Goal: Transaction & Acquisition: Purchase product/service

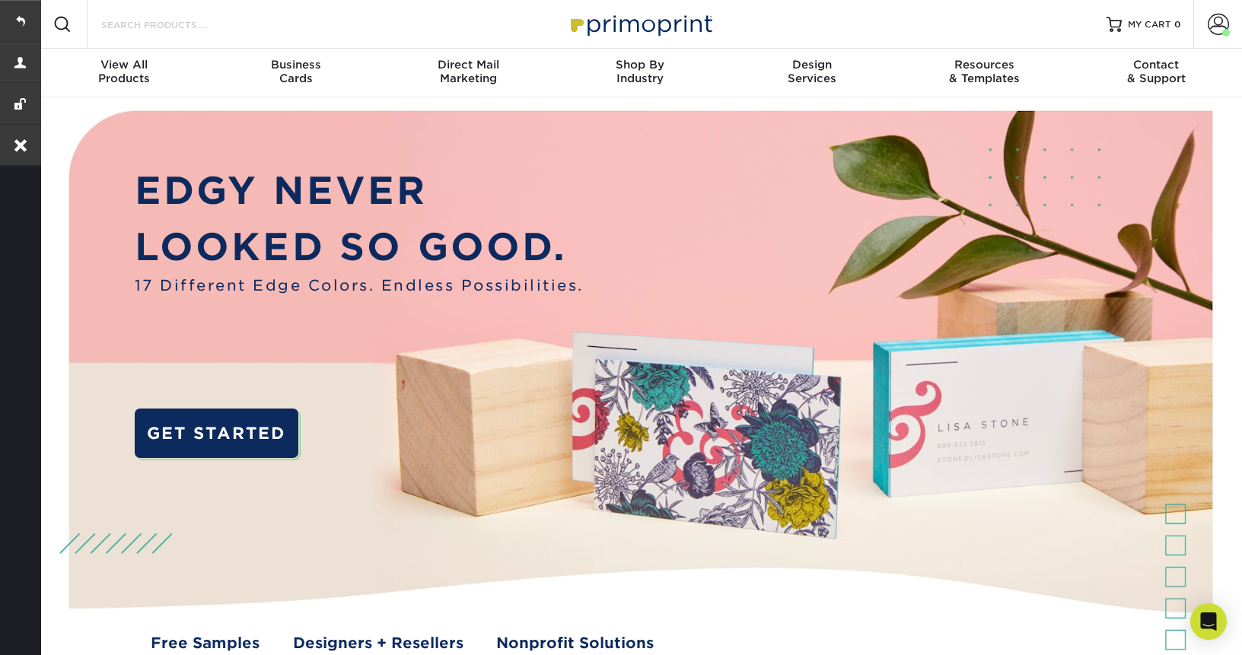
click at [187, 23] on input "Search Products" at bounding box center [174, 24] width 148 height 18
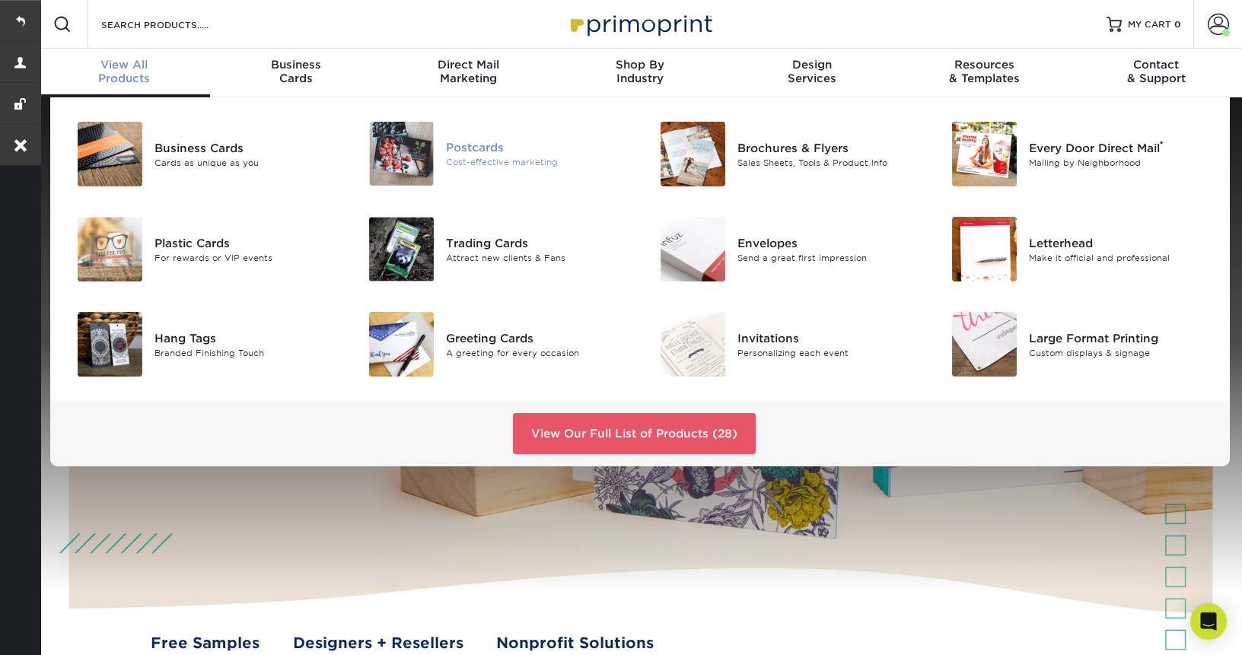
click at [474, 142] on div "Postcards" at bounding box center [537, 147] width 183 height 17
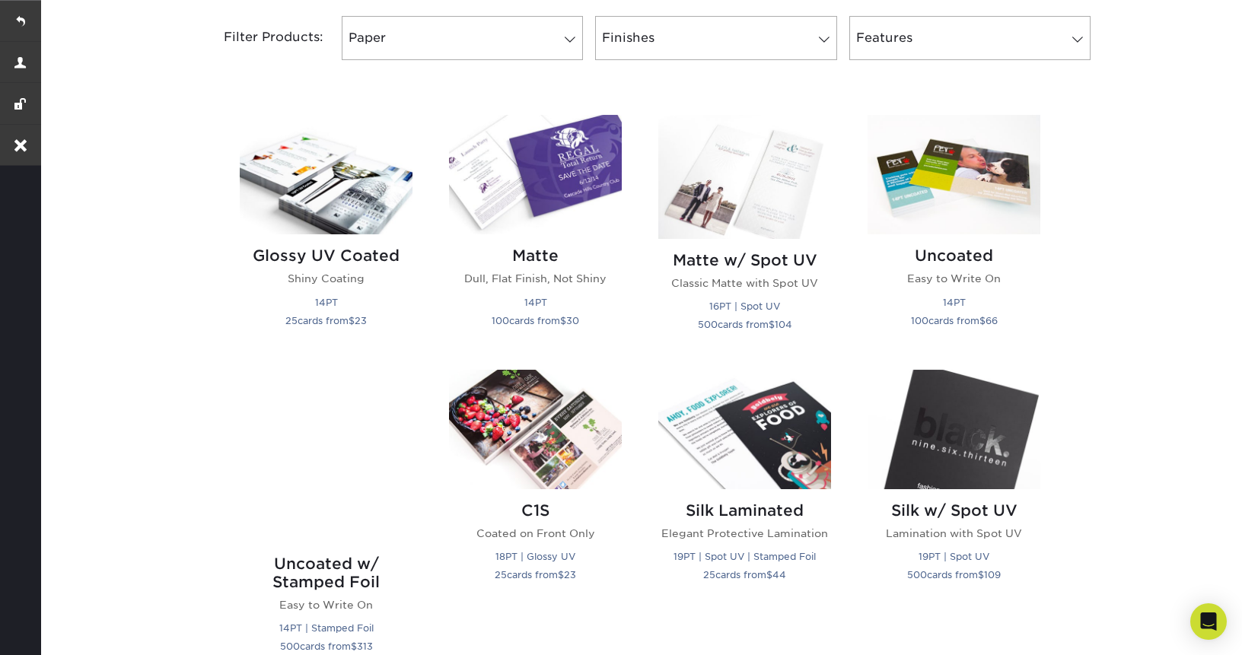
scroll to position [660, 0]
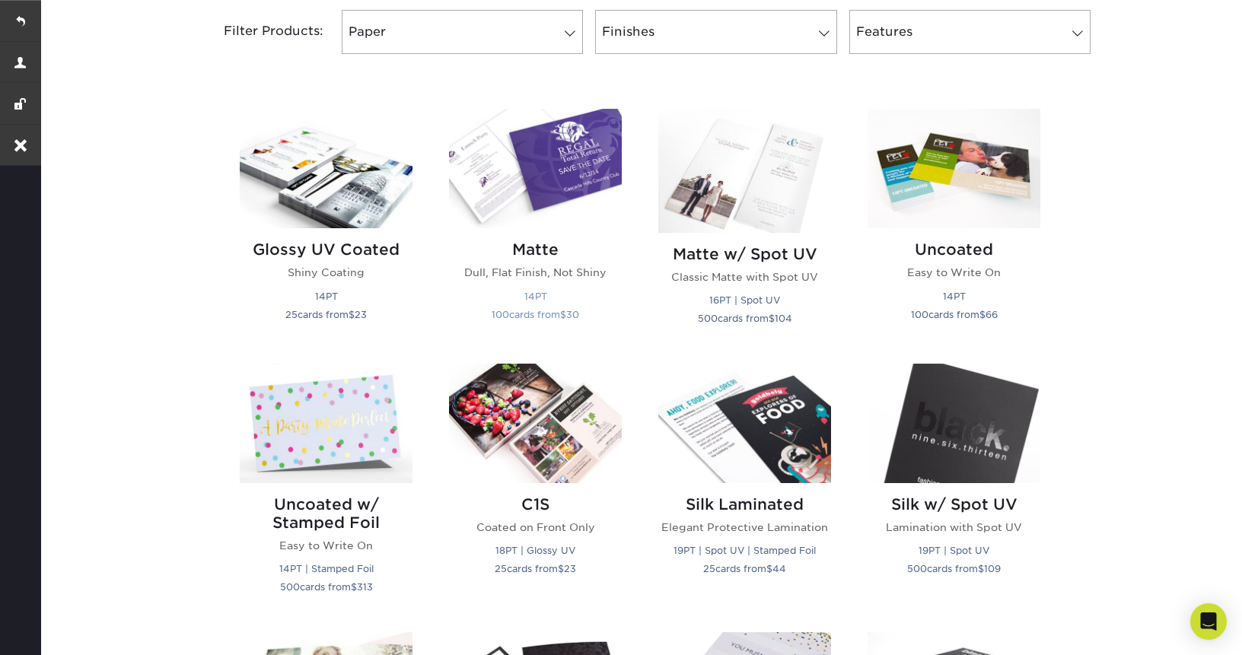
click at [555, 190] on img at bounding box center [535, 168] width 173 height 119
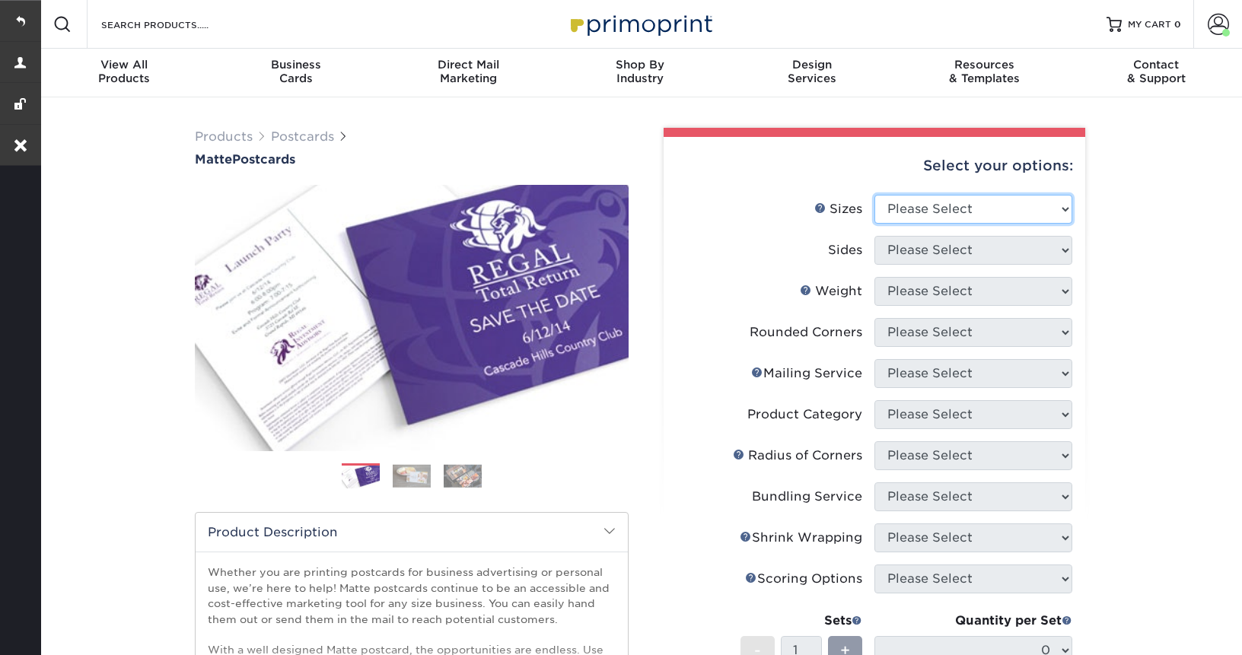
click at [973, 211] on select "Please Select 1.5" x 7" 2" x 4" 2" x 6" 2" x 7" 2" x 8" 2.12" x 5.5" 2.125" x 5…" at bounding box center [973, 209] width 198 height 29
select select "5.00x5.00"
click at [874, 195] on select "Please Select 1.5" x 7" 2" x 4" 2" x 6" 2" x 7" 2" x 8" 2.12" x 5.5" 2.125" x 5…" at bounding box center [973, 209] width 198 height 29
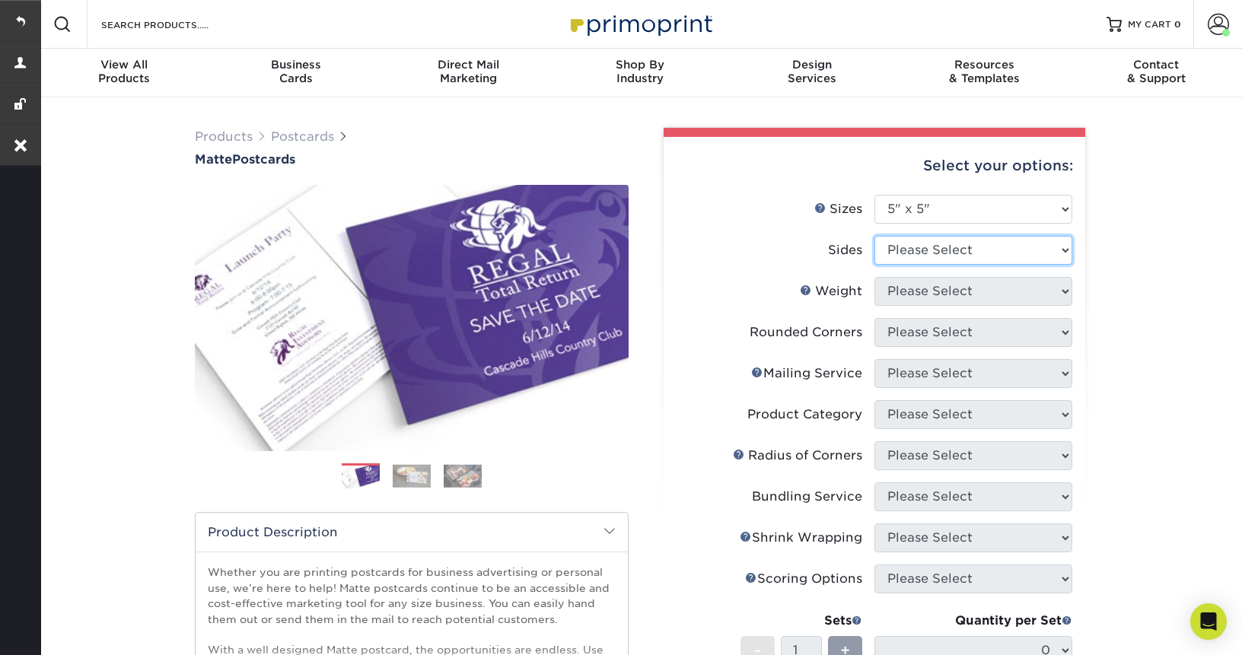
click at [934, 259] on select "Please Select Print Both Sides Print Front Only" at bounding box center [973, 250] width 198 height 29
select select "13abbda7-1d64-4f25-8bb2-c179b224825d"
click at [874, 236] on select "Please Select Print Both Sides Print Front Only" at bounding box center [973, 250] width 198 height 29
click at [958, 288] on select "Please Select 14PT 16PT" at bounding box center [973, 291] width 198 height 29
select select "14PT"
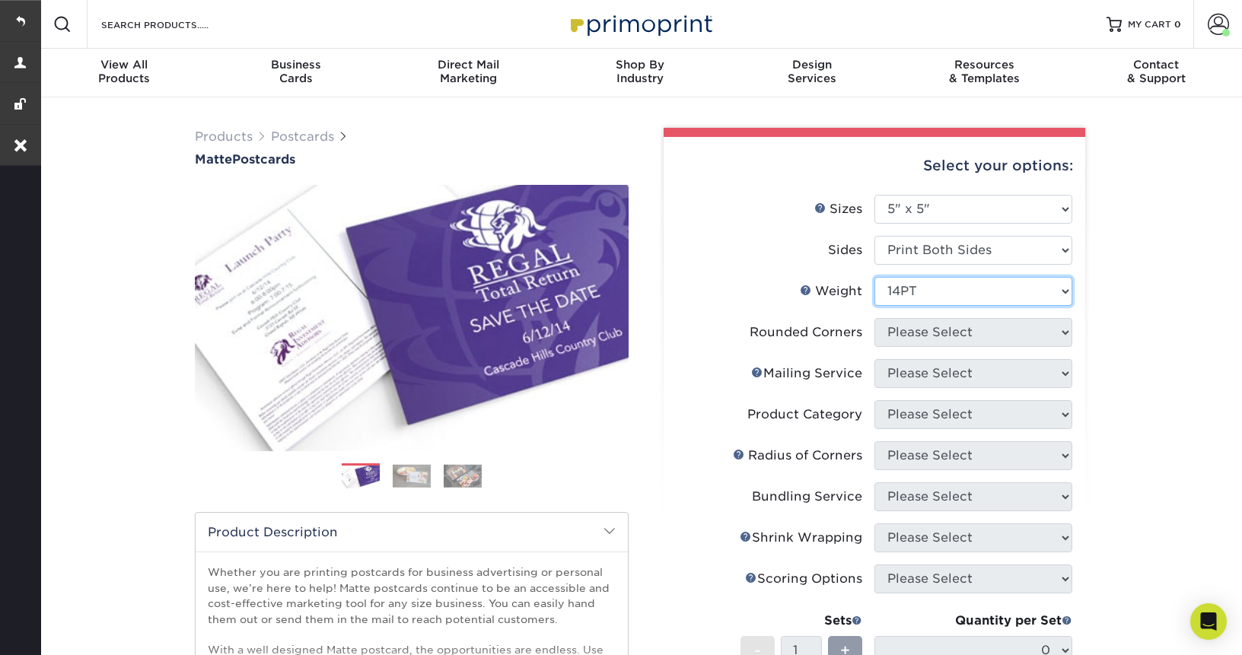
click at [874, 277] on select "Please Select 14PT 16PT" at bounding box center [973, 291] width 198 height 29
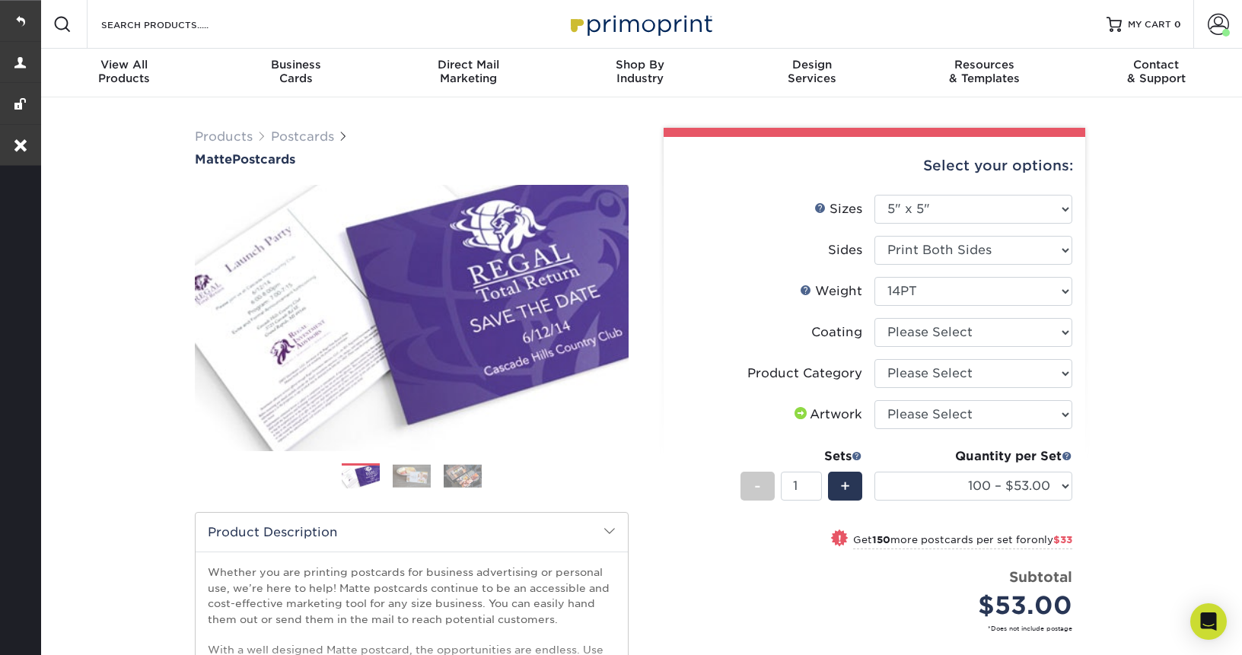
click at [975, 348] on li "Coating" at bounding box center [874, 338] width 396 height 41
click at [975, 339] on select at bounding box center [973, 332] width 198 height 29
select select "121bb7b5-3b4d-429f-bd8d-bbf80e953313"
click at [874, 318] on select at bounding box center [973, 332] width 198 height 29
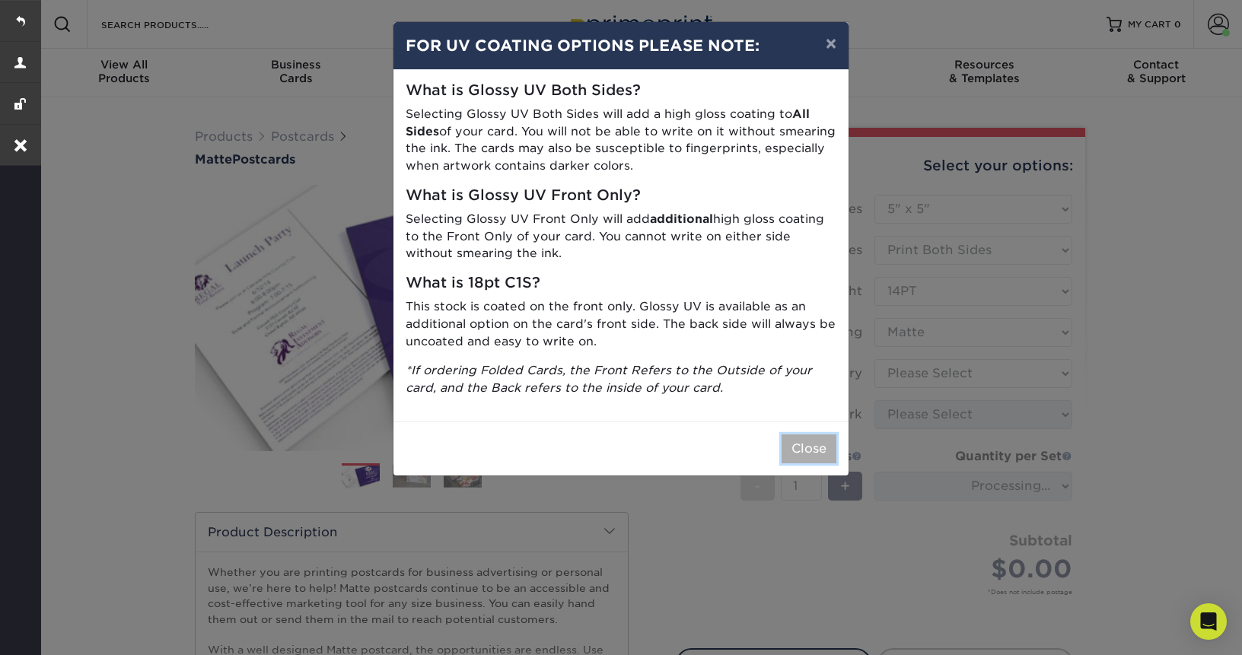
click at [802, 441] on button "Close" at bounding box center [808, 448] width 55 height 29
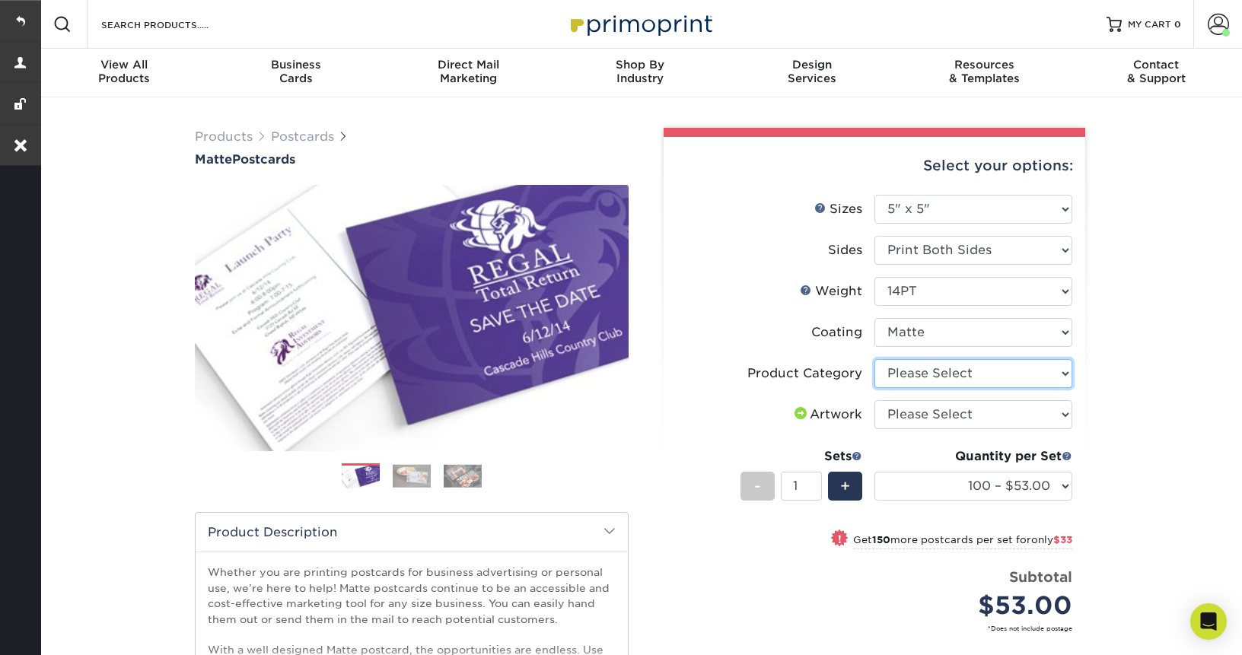
click at [1036, 380] on select "Please Select Postcards" at bounding box center [973, 373] width 198 height 29
select select "9b7272e0-d6c8-4c3c-8e97-d3a1bcdab858"
click at [874, 359] on select "Please Select Postcards" at bounding box center [973, 373] width 198 height 29
click at [984, 414] on select "Please Select I will upload files I need a design - $150" at bounding box center [973, 414] width 198 height 29
select select "upload"
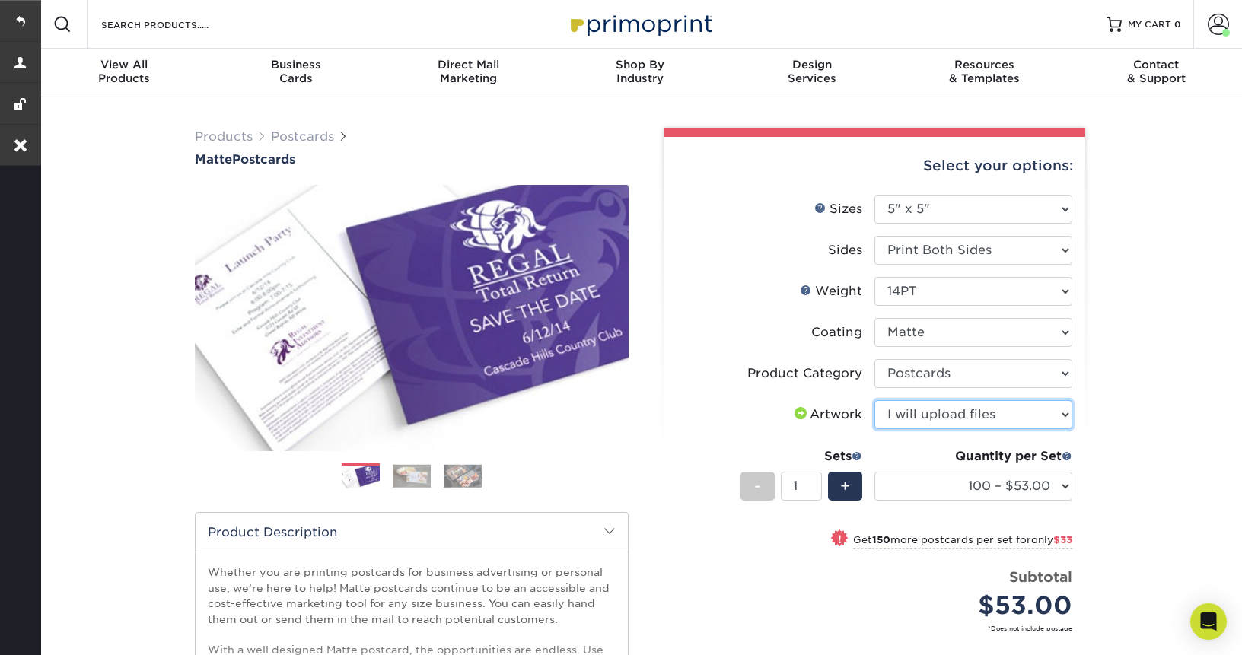
click at [874, 400] on select "Please Select I will upload files I need a design - $150" at bounding box center [973, 414] width 198 height 29
click at [956, 478] on select "100 – $53.00 250 – $86.00 500 – $118.00 1000 – $136.00 2500 – $224.00 5000 – $3…" at bounding box center [973, 486] width 198 height 29
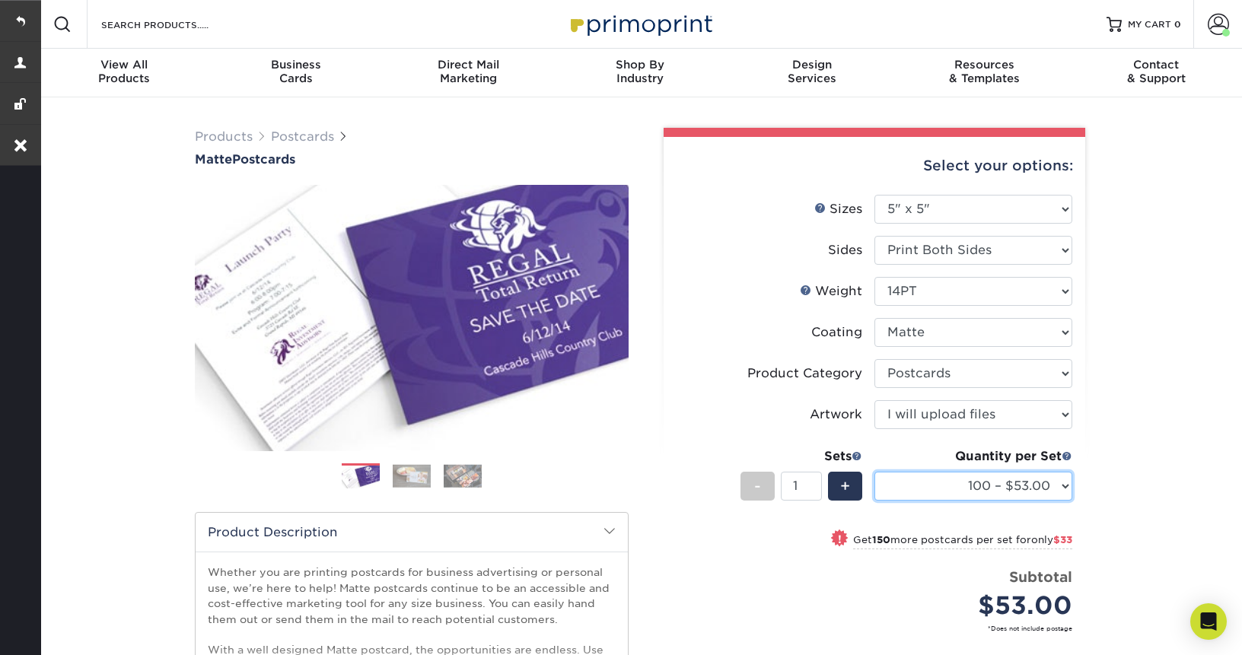
select select "250 – $86.00"
click at [874, 472] on select "100 – $53.00 250 – $86.00 500 – $118.00 1000 – $136.00 2500 – $224.00 5000 – $3…" at bounding box center [973, 486] width 198 height 29
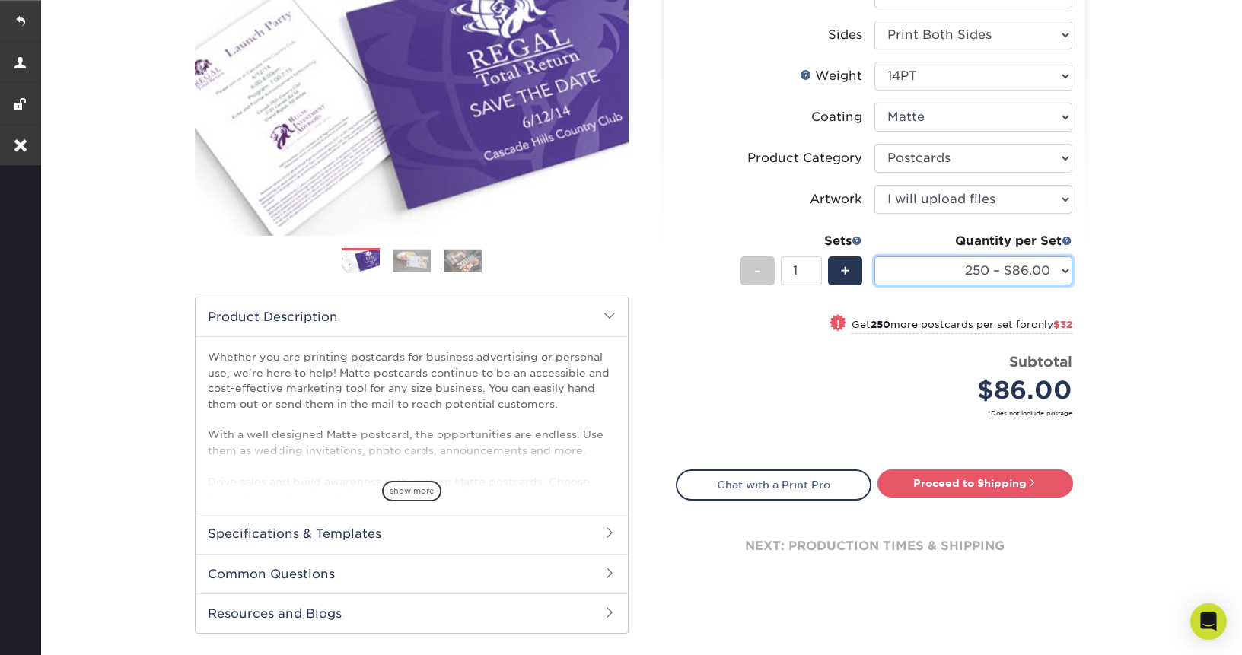
scroll to position [291, 0]
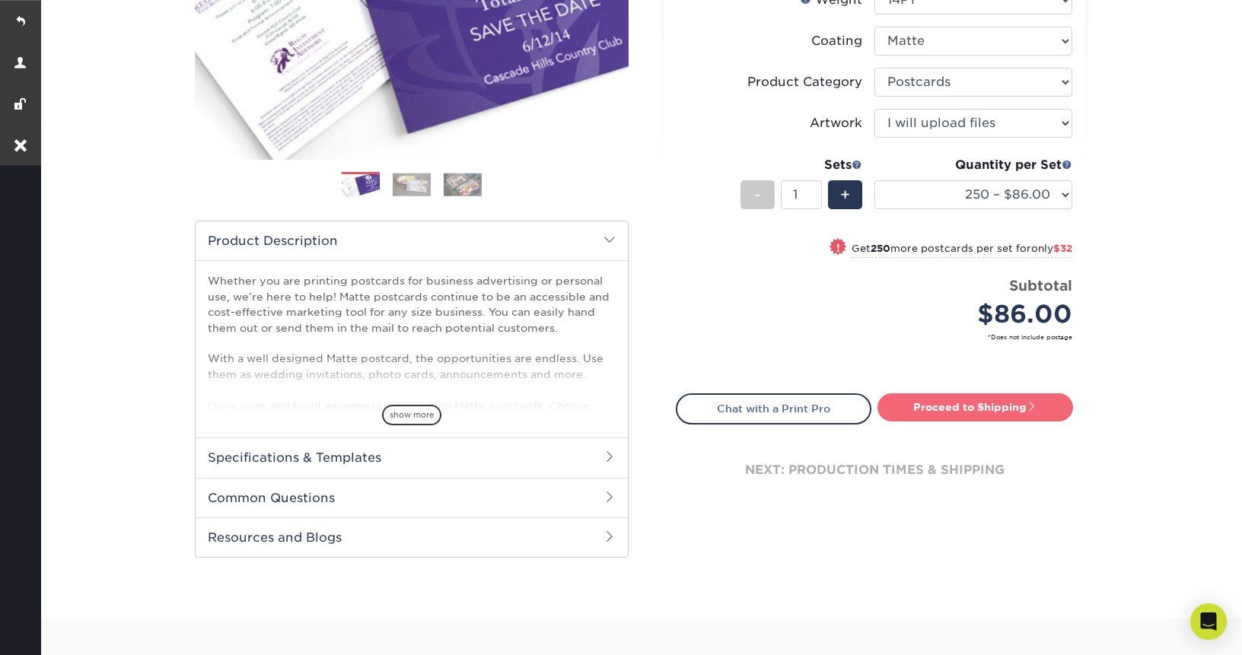
click at [981, 401] on link "Proceed to Shipping" at bounding box center [975, 406] width 196 height 27
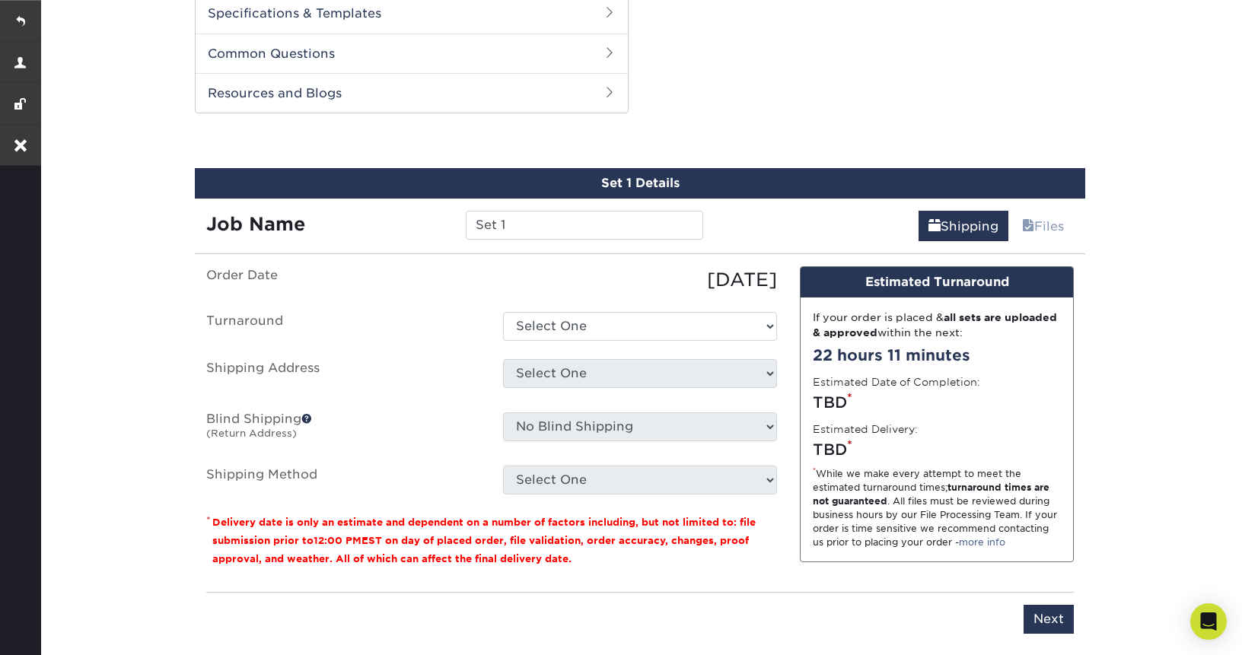
scroll to position [774, 0]
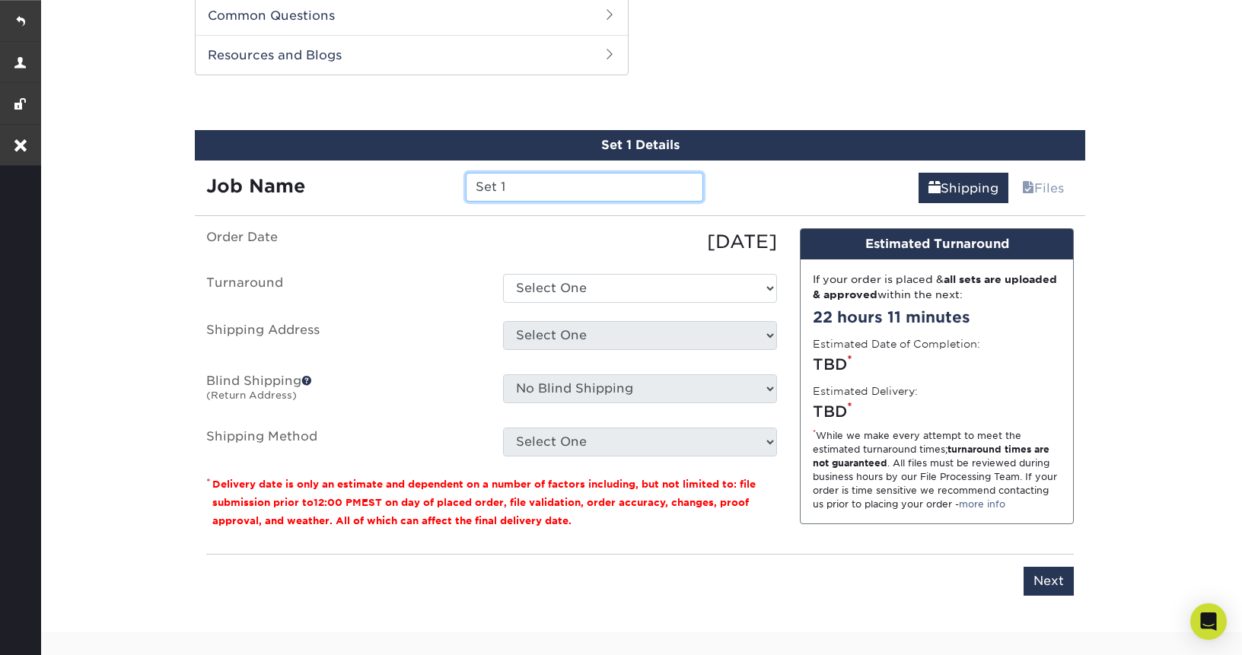
click at [520, 181] on input "Set 1" at bounding box center [584, 187] width 237 height 29
type input "Square Postcard New"
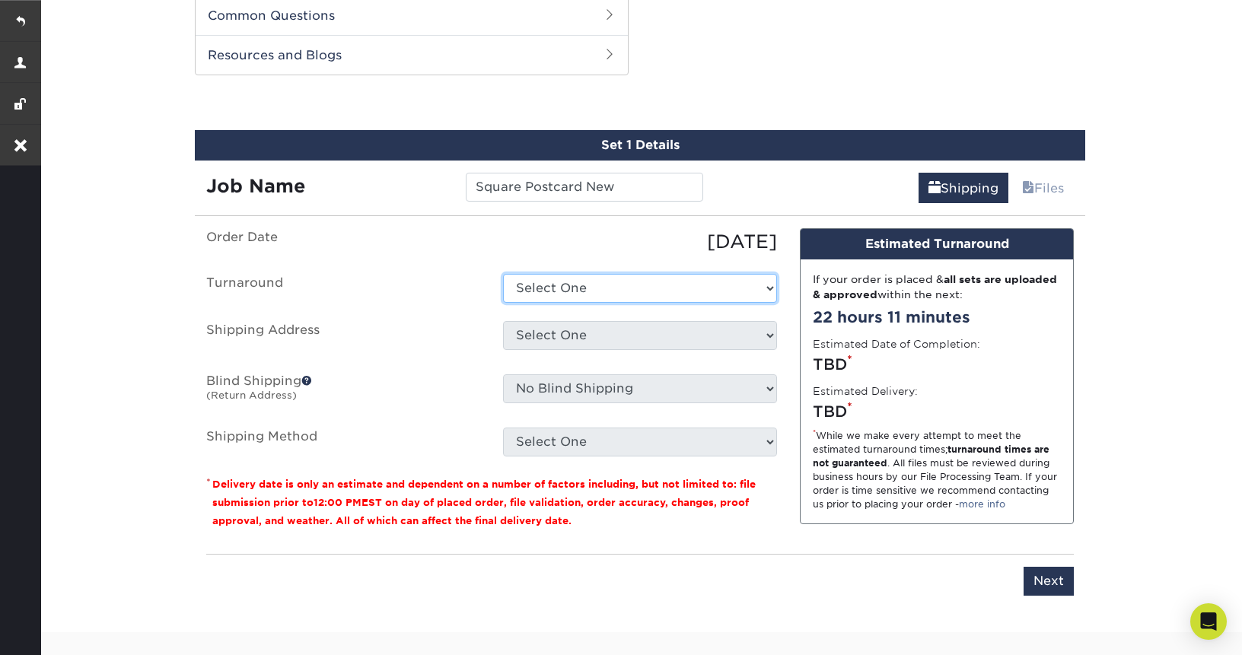
click at [587, 277] on select "Select One 2-4 Business Days 2 Day Next Business Day" at bounding box center [640, 288] width 274 height 29
click at [503, 274] on select "Select One 2-4 Business Days 2 Day Next Business Day" at bounding box center [640, 288] width 274 height 29
click at [591, 274] on select "Select One 2-4 Business Days 2 Day Next Business Day" at bounding box center [640, 288] width 274 height 29
select select "0e9c9694-a955-41e1-b52a-198fc7853595"
click at [503, 274] on select "Select One 2-4 Business Days 2 Day Next Business Day" at bounding box center [640, 288] width 274 height 29
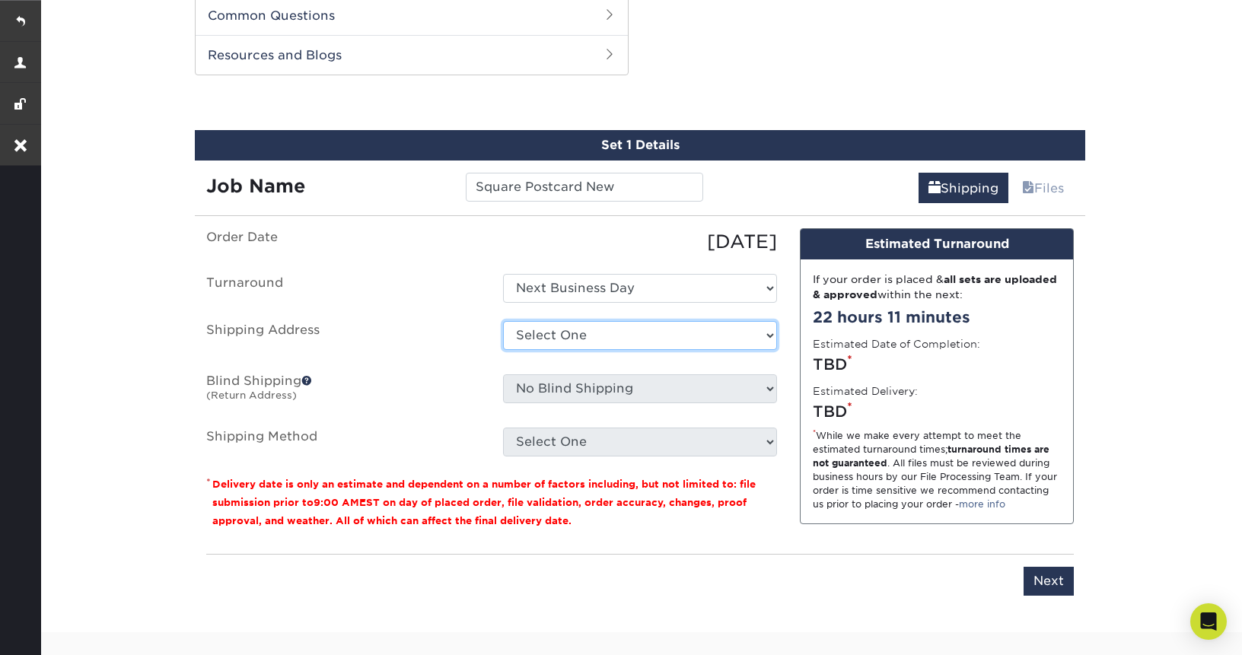
click at [627, 334] on select "Select One Anita Mehta Sarah Taschetta + Add New Address" at bounding box center [640, 335] width 274 height 29
select select "106748"
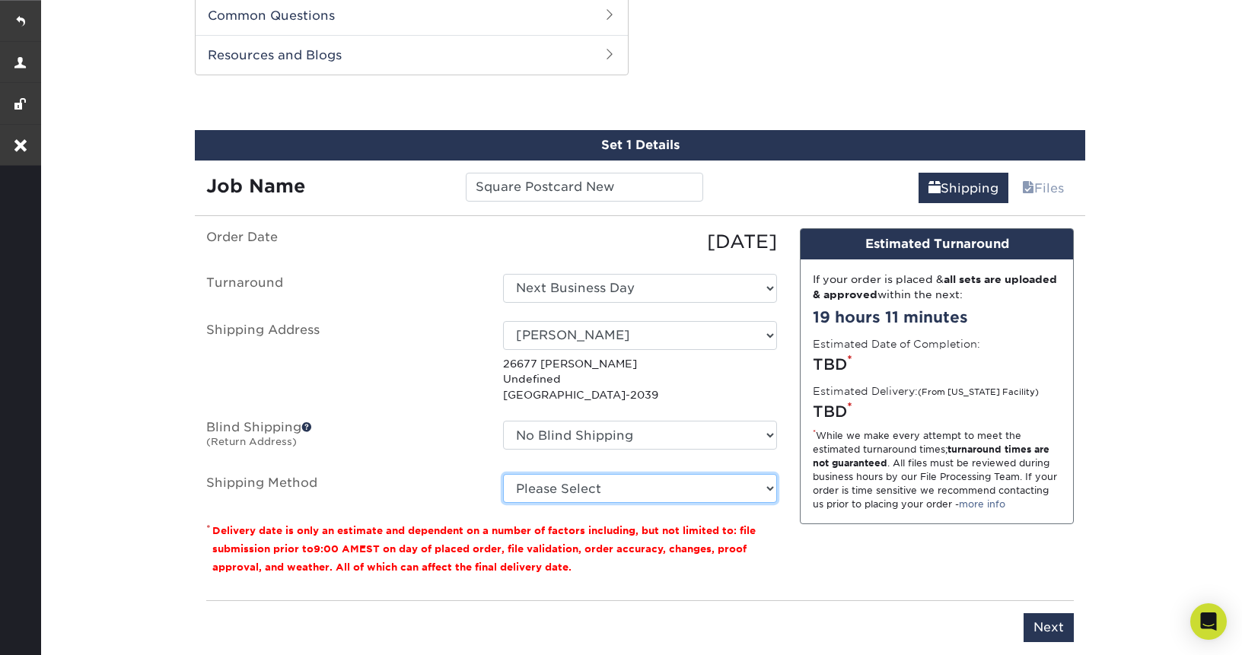
click at [590, 494] on select "Please Select Ground Shipping (+$24.98) 3 Day Shipping Service (+$31.12) 2 Day …" at bounding box center [640, 488] width 274 height 29
select select "03"
click at [503, 474] on select "Please Select Ground Shipping (+$24.98) 3 Day Shipping Service (+$31.12) 2 Day …" at bounding box center [640, 488] width 274 height 29
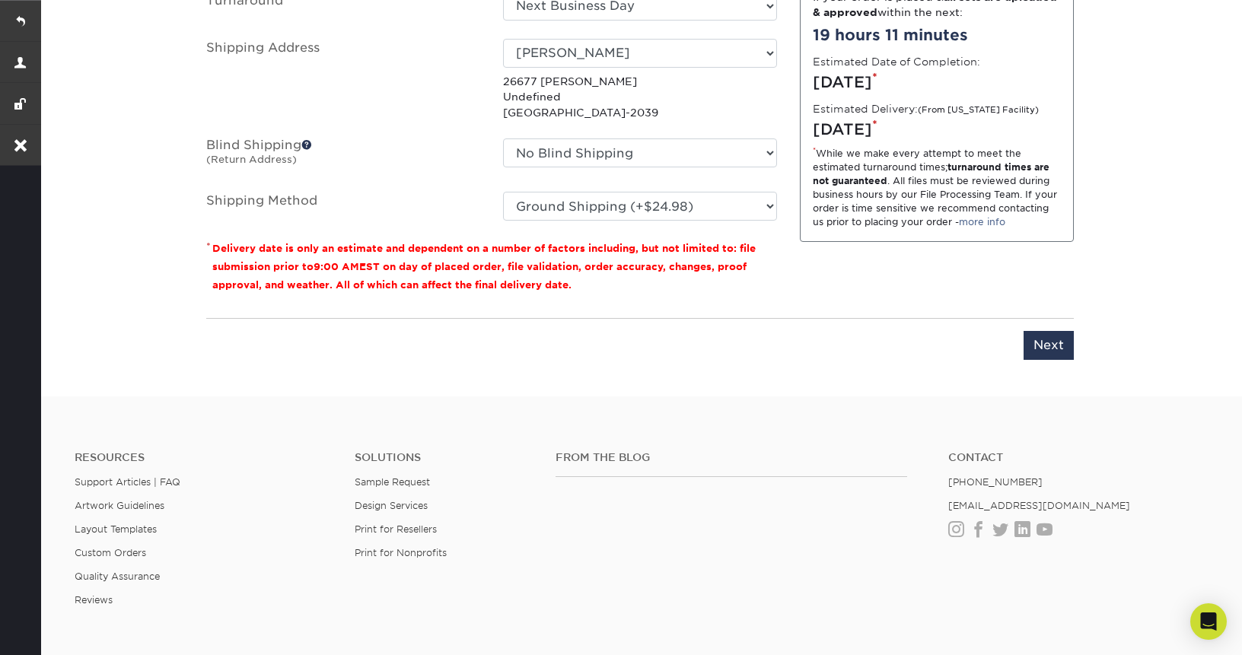
scroll to position [1057, 0]
click at [1058, 359] on div "You've choosen mailing services! If you have a csv address list please upload i…" at bounding box center [639, 161] width 867 height 432
click at [1049, 344] on input "Next" at bounding box center [1048, 344] width 50 height 29
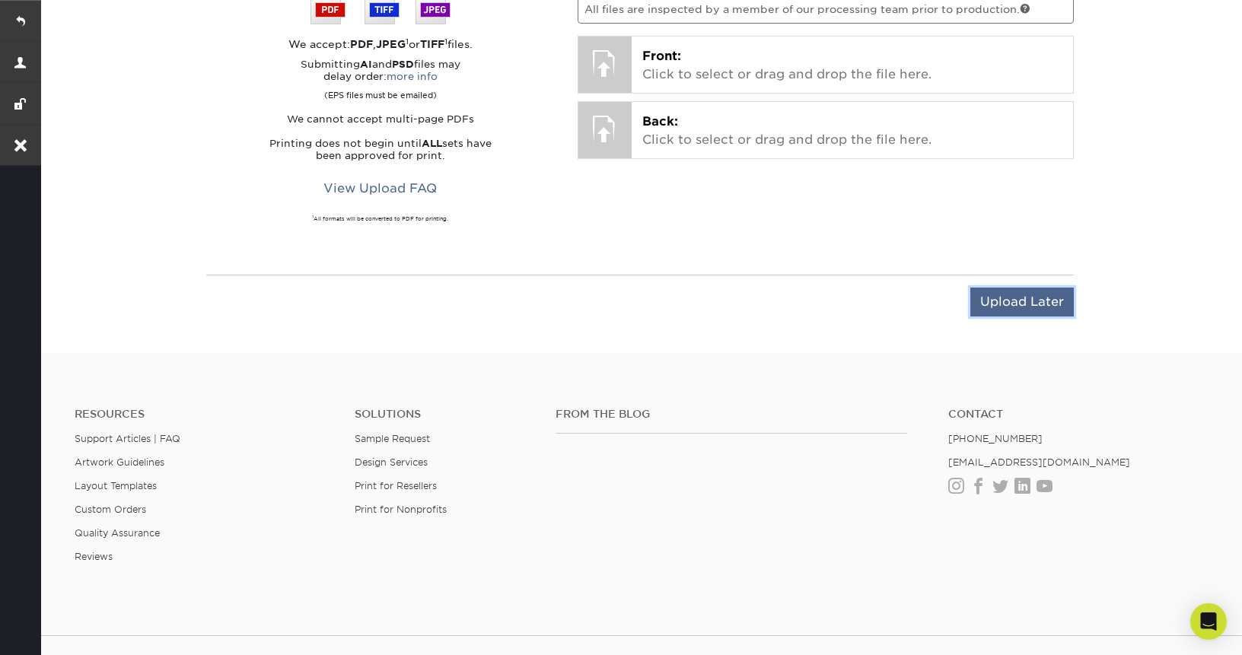
click at [1033, 288] on input "Upload Later" at bounding box center [1021, 302] width 103 height 29
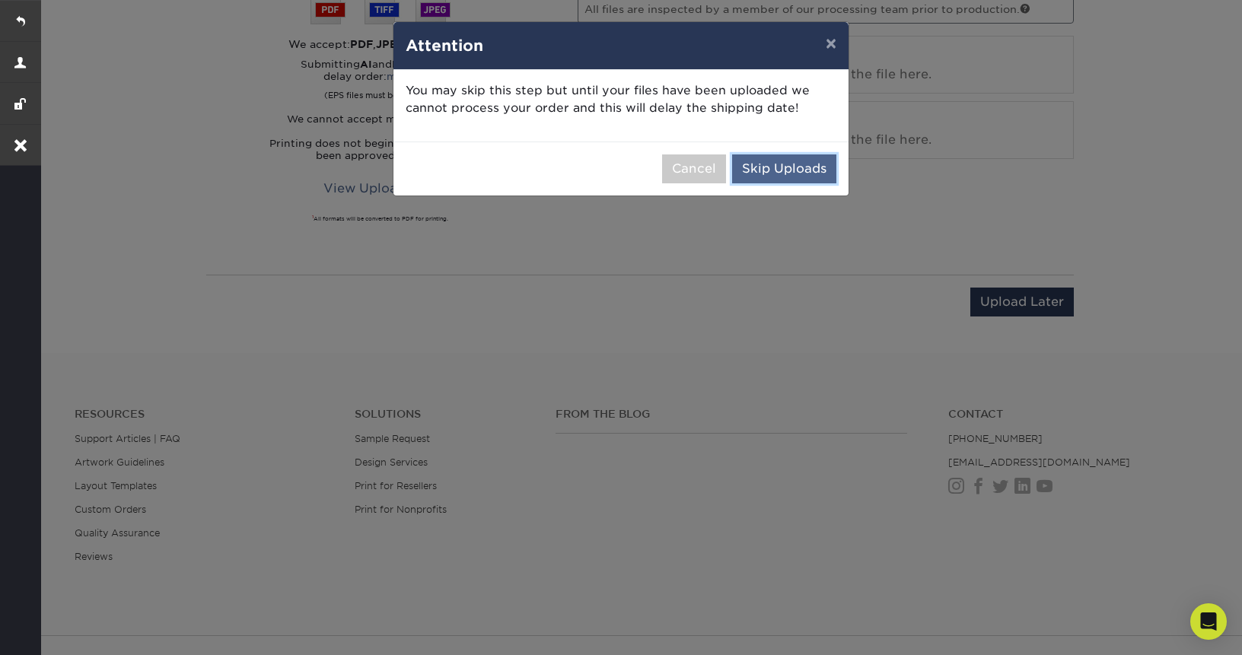
click at [782, 177] on button "Skip Uploads" at bounding box center [784, 168] width 104 height 29
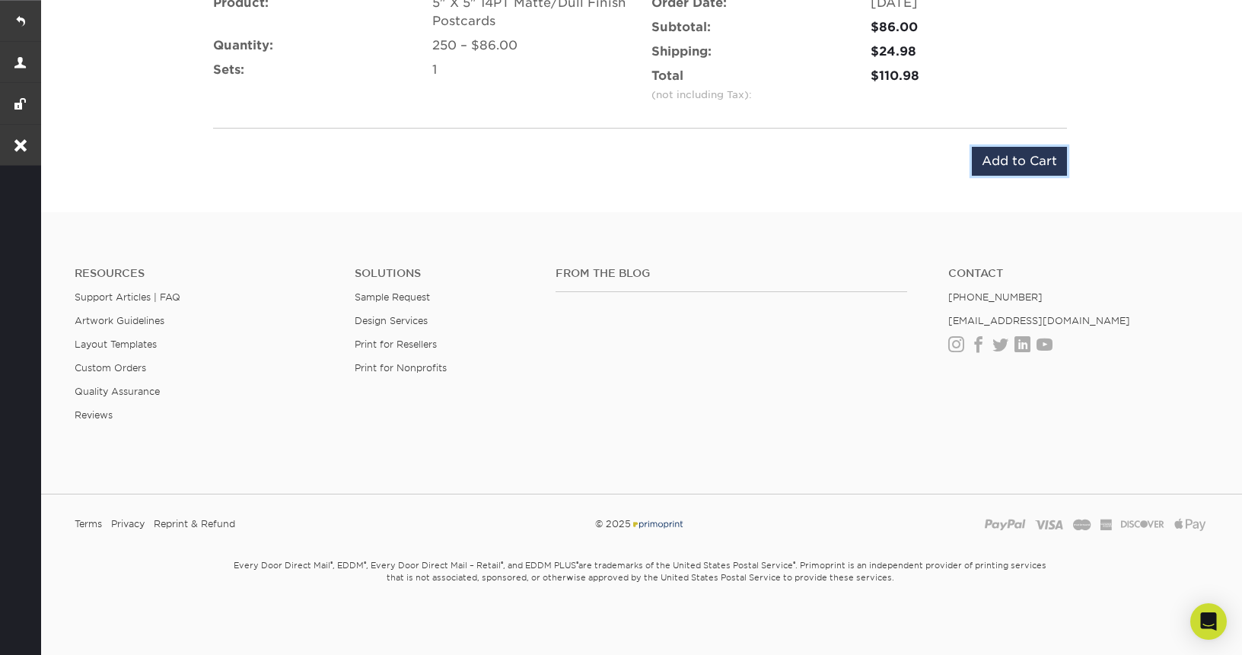
click at [1019, 164] on input "Add to Cart" at bounding box center [1019, 161] width 95 height 29
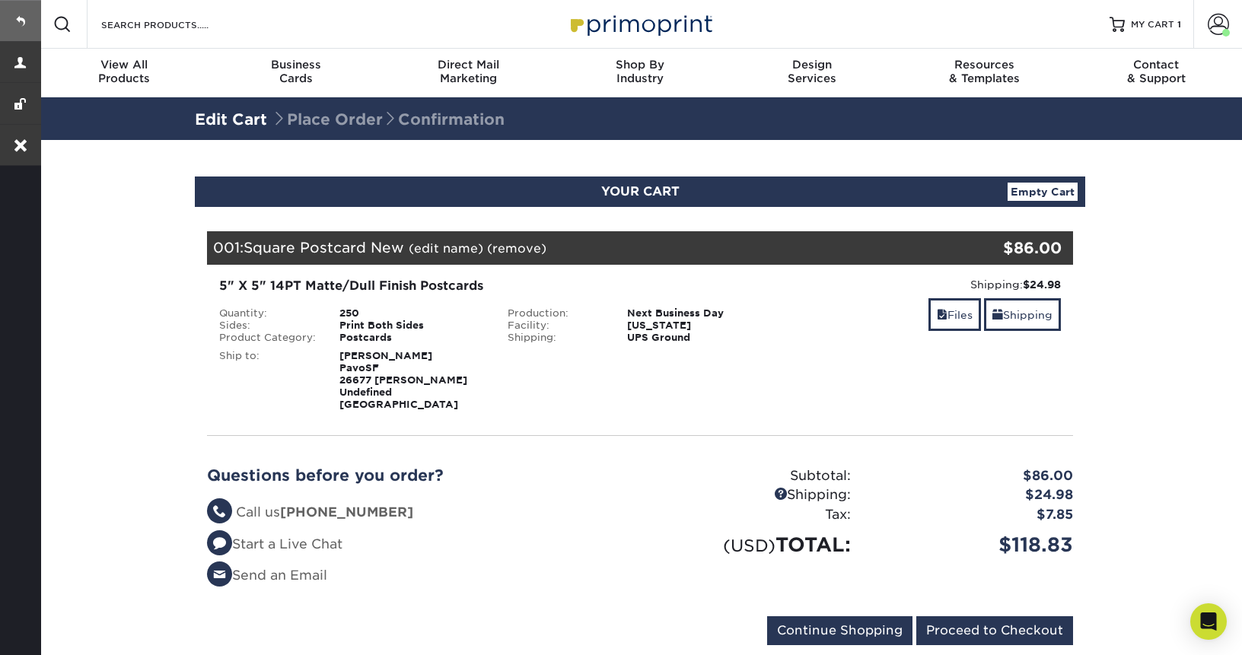
click at [12, 21] on link at bounding box center [20, 20] width 41 height 41
